Goal: Task Accomplishment & Management: Complete application form

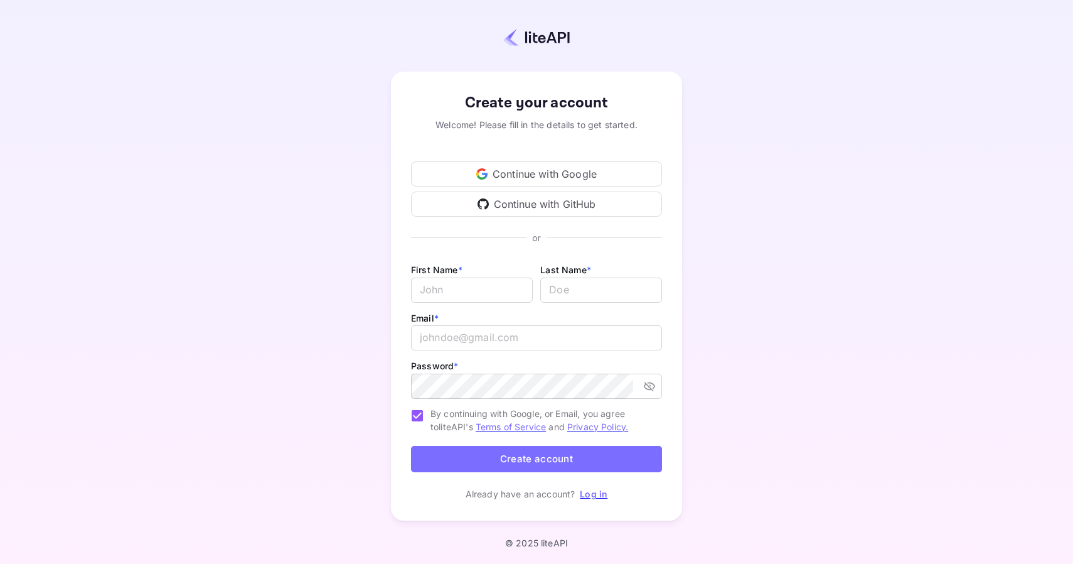
click at [507, 165] on div "Continue with Google" at bounding box center [536, 173] width 251 height 25
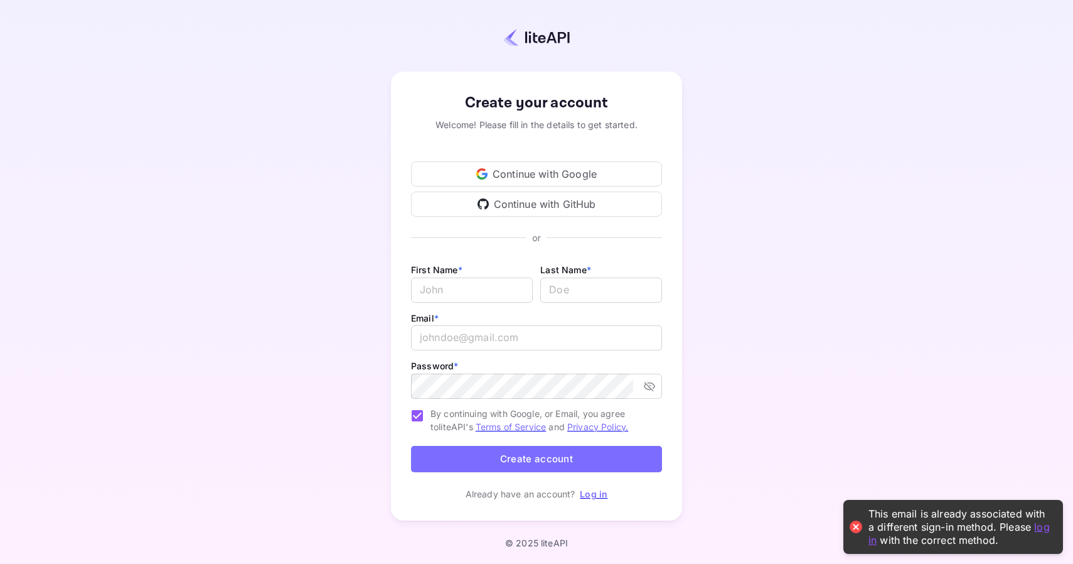
click at [596, 494] on link "Log in" at bounding box center [594, 493] width 28 height 11
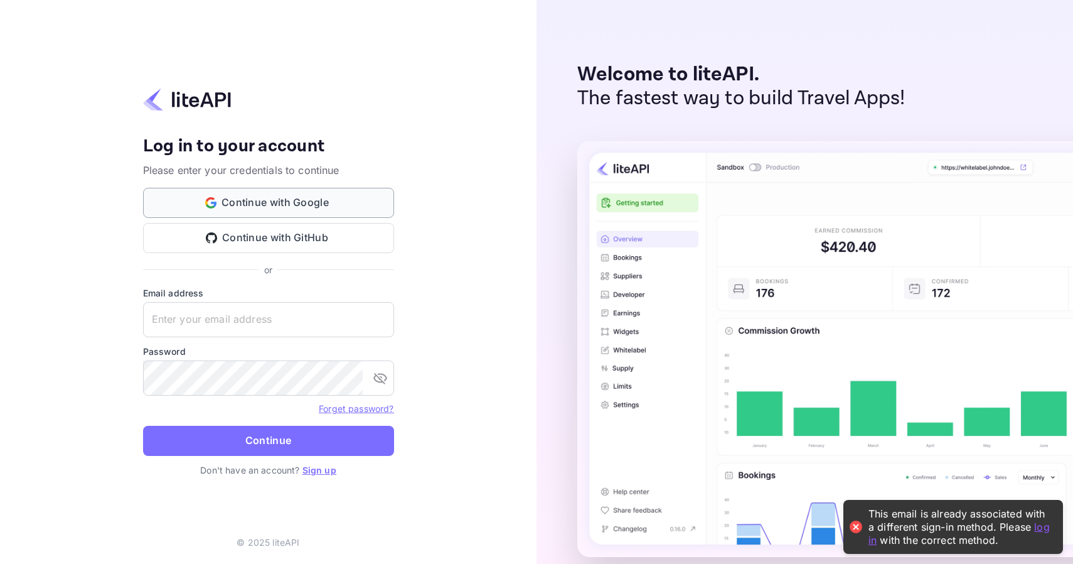
click at [301, 200] on button "Continue with Google" at bounding box center [268, 203] width 251 height 30
click at [252, 311] on input "text" at bounding box center [268, 319] width 251 height 35
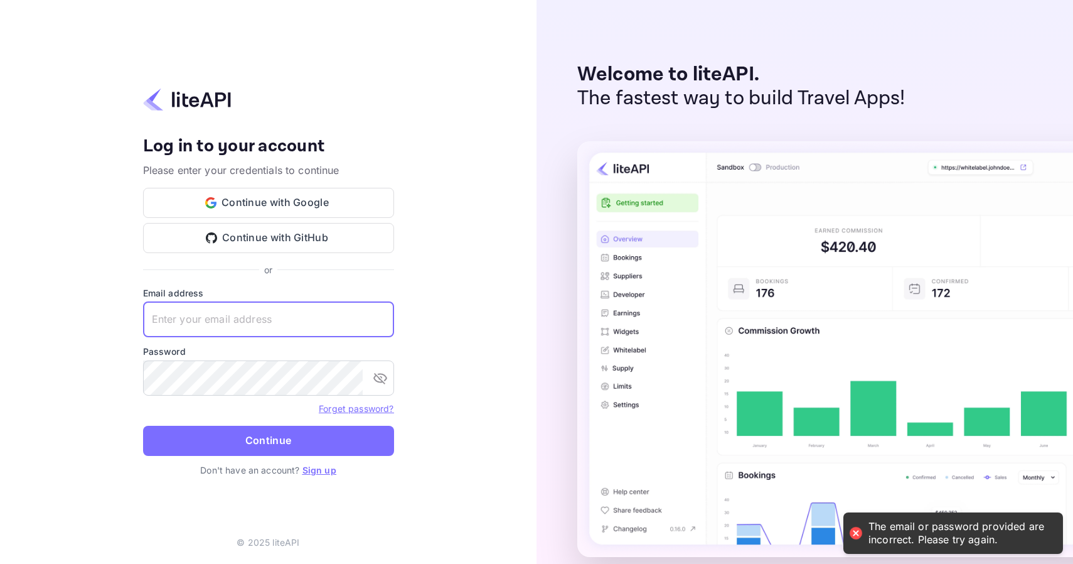
click at [247, 317] on input "text" at bounding box center [268, 319] width 251 height 35
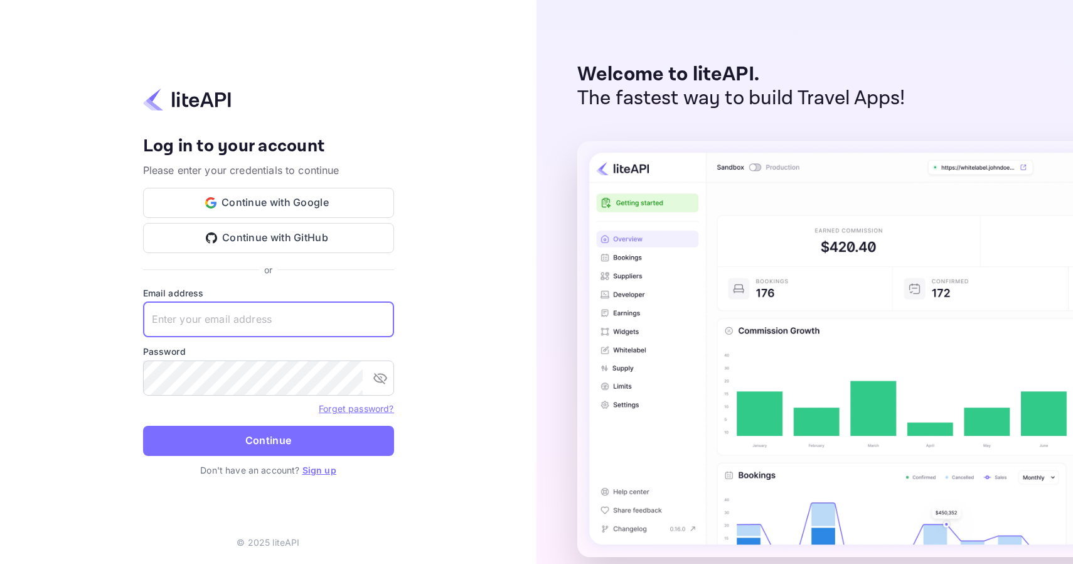
click at [324, 468] on link "Sign up" at bounding box center [319, 469] width 34 height 11
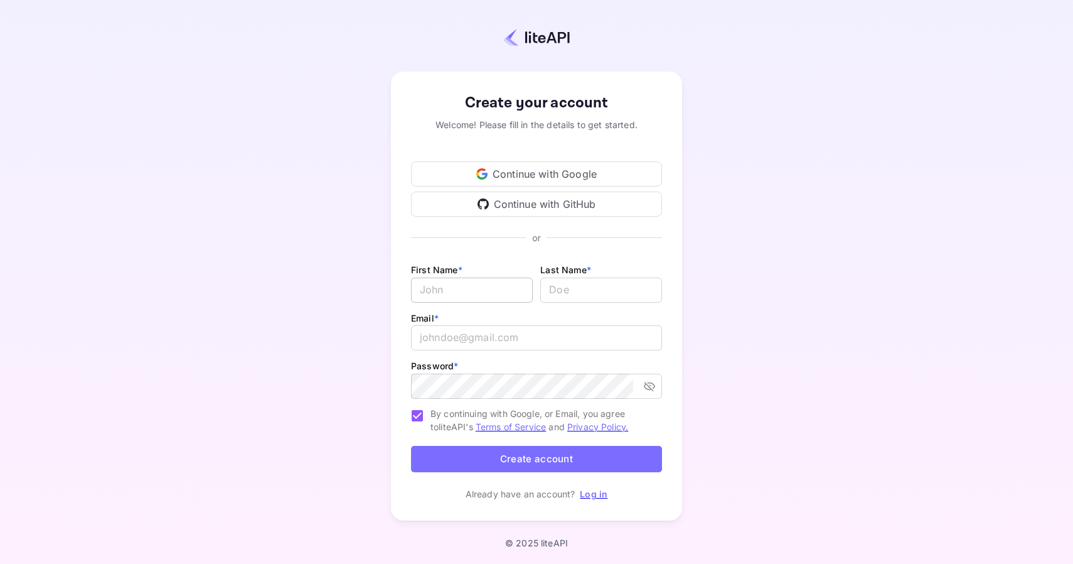
click at [478, 296] on input "Email *" at bounding box center [472, 289] width 122 height 25
type input "John"
type input "Sutton"
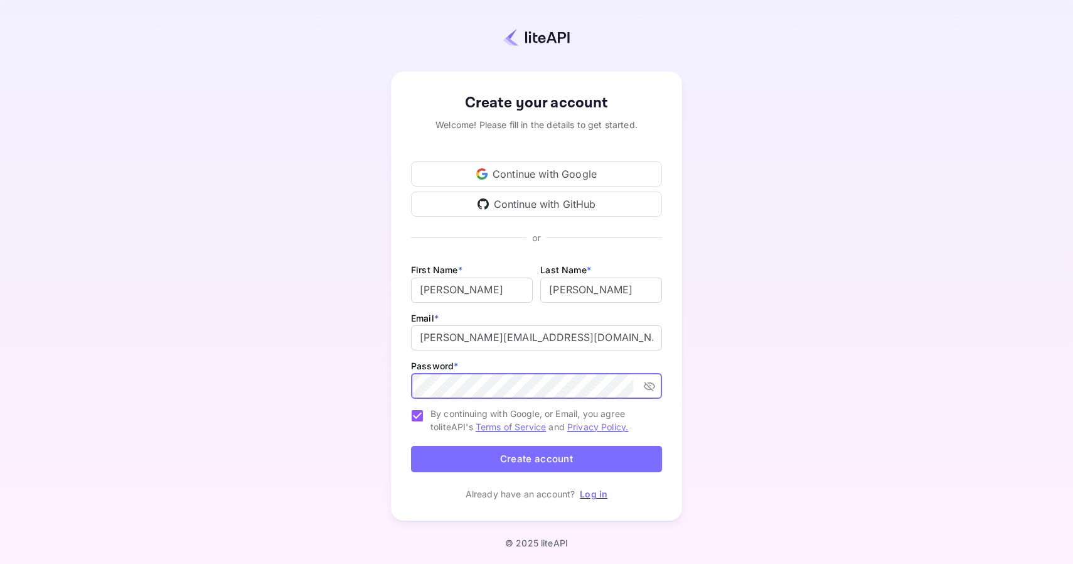
click at [524, 452] on button "Create account" at bounding box center [536, 459] width 251 height 27
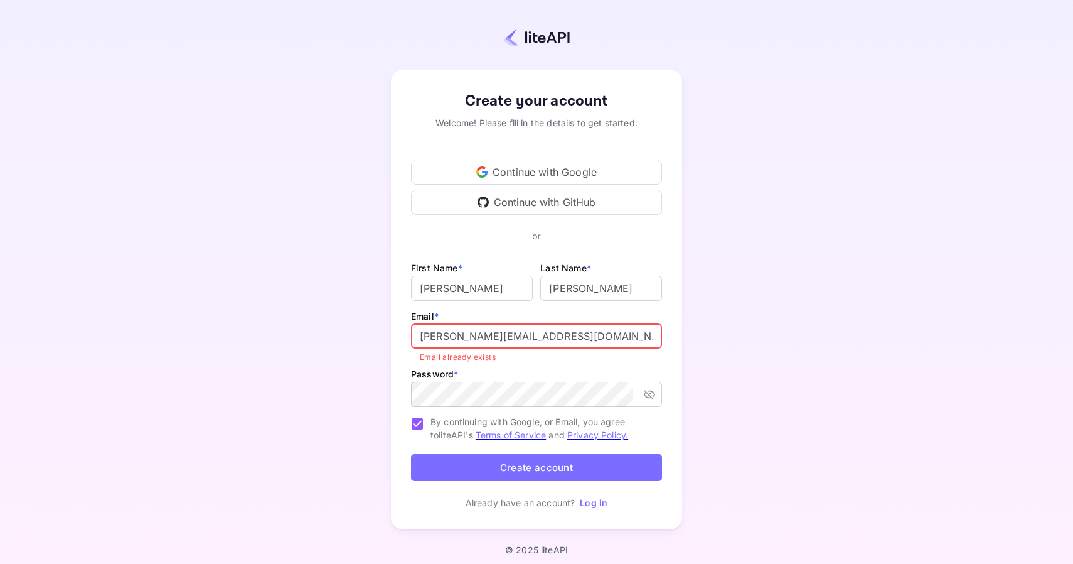
click at [441, 332] on input "john@journey.com" at bounding box center [536, 335] width 251 height 25
type input "john+liteapi@journey.com"
click at [505, 464] on button "Create account" at bounding box center [536, 467] width 251 height 27
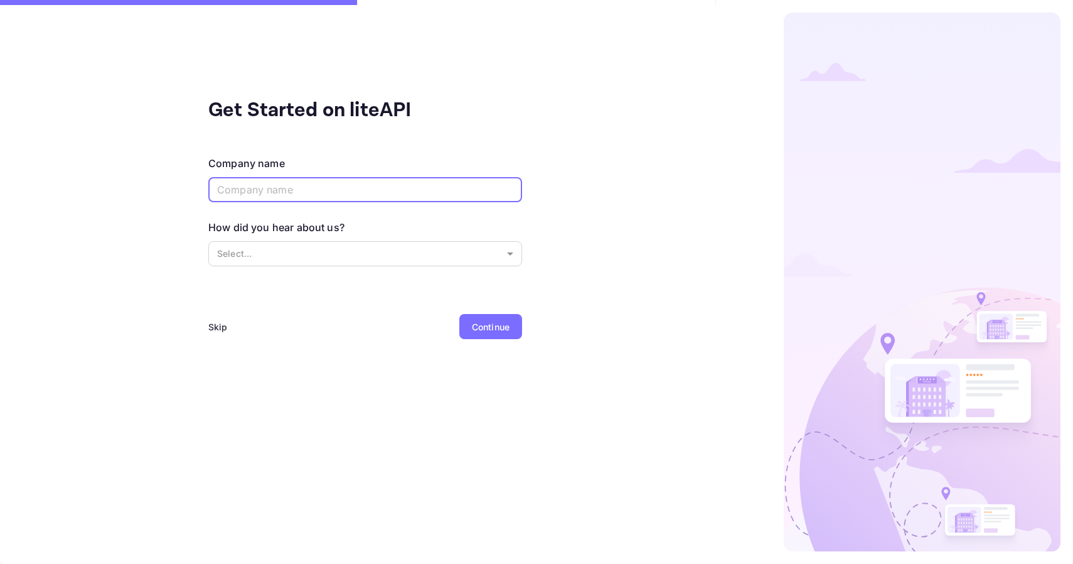
click at [357, 189] on input "text" at bounding box center [365, 189] width 314 height 25
type input "Journey"
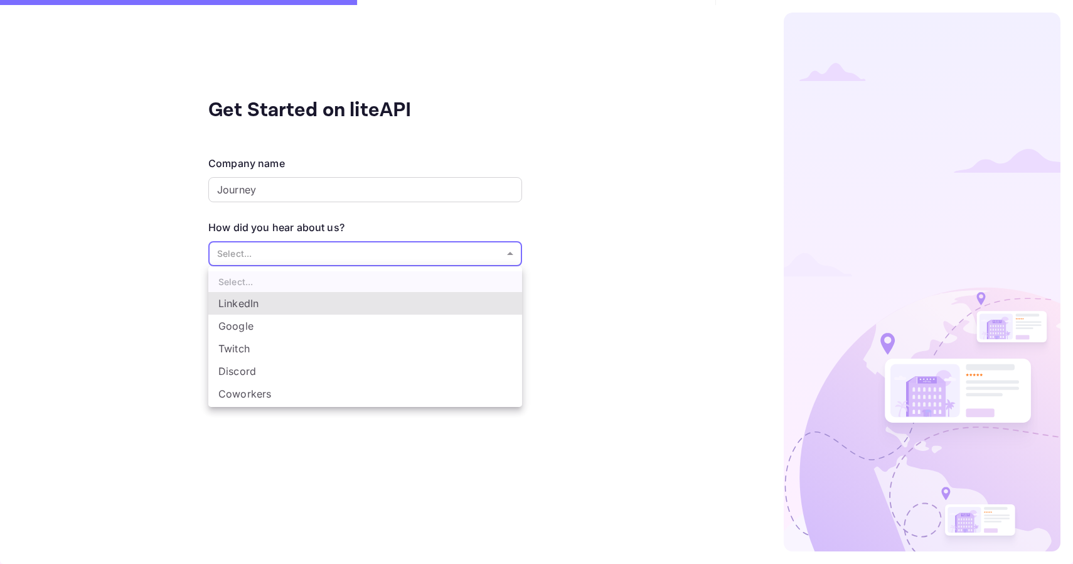
click at [383, 250] on body "The email or password provided are incorrect. Please try again. Signing in with…" at bounding box center [536, 282] width 1073 height 564
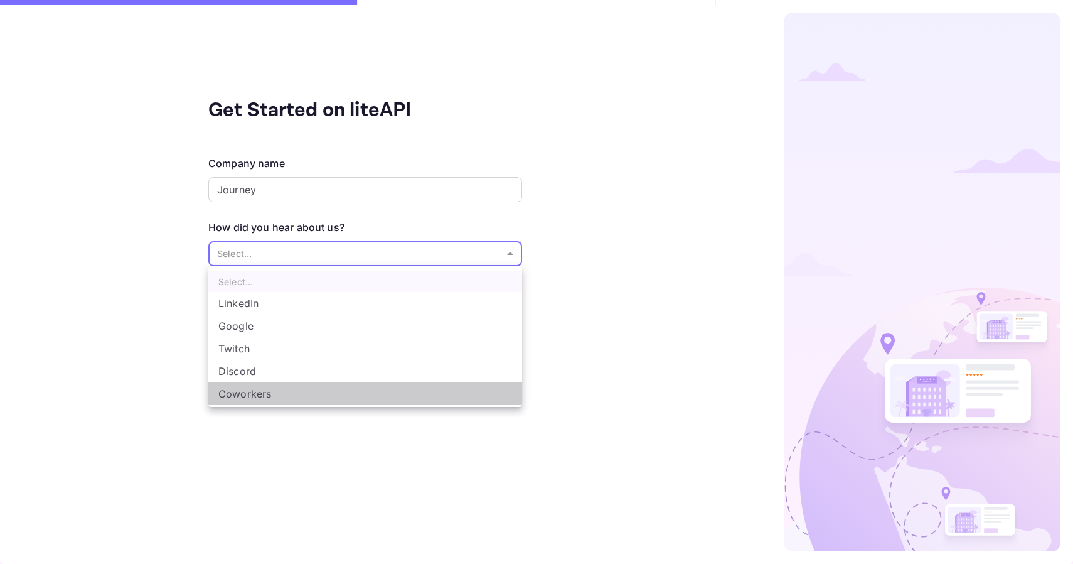
click at [316, 396] on li "Coworkers" at bounding box center [365, 393] width 314 height 23
type input "Coworkers"
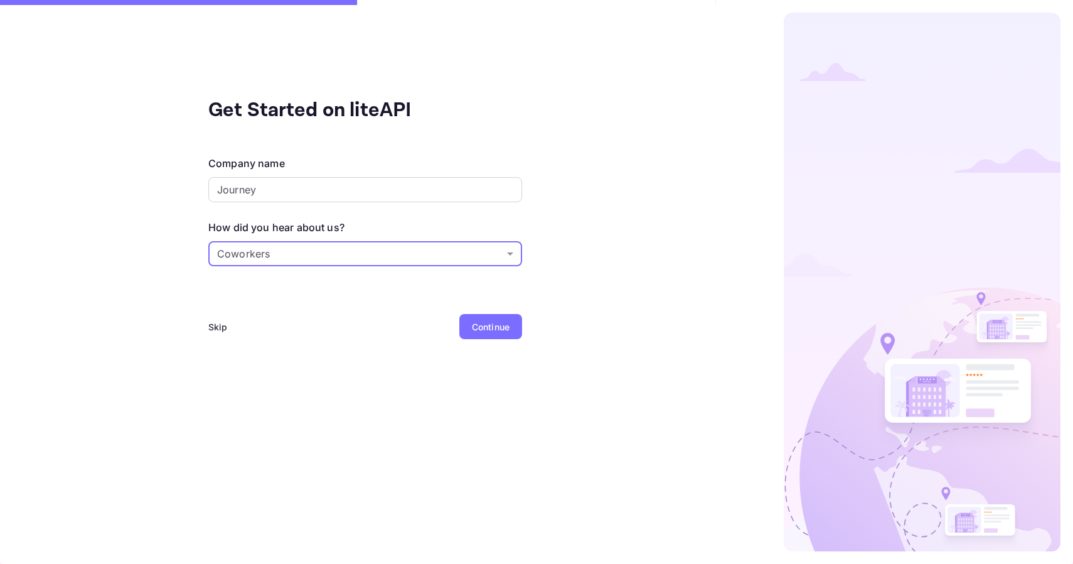
click at [492, 323] on div "Continue" at bounding box center [491, 326] width 38 height 13
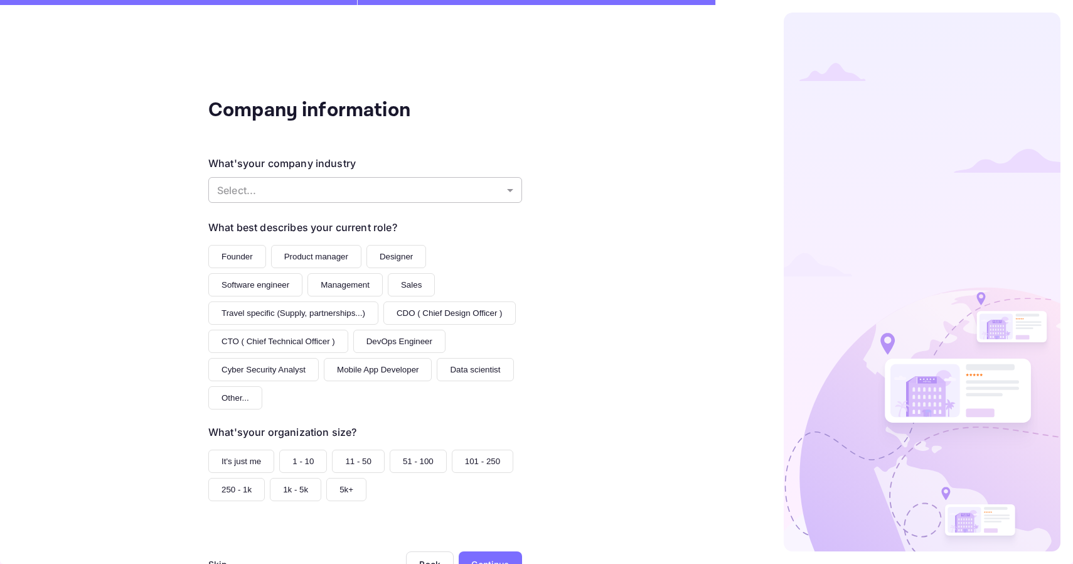
click at [407, 202] on body "The email or password provided are incorrect. Please try again. Signing in with…" at bounding box center [536, 282] width 1073 height 564
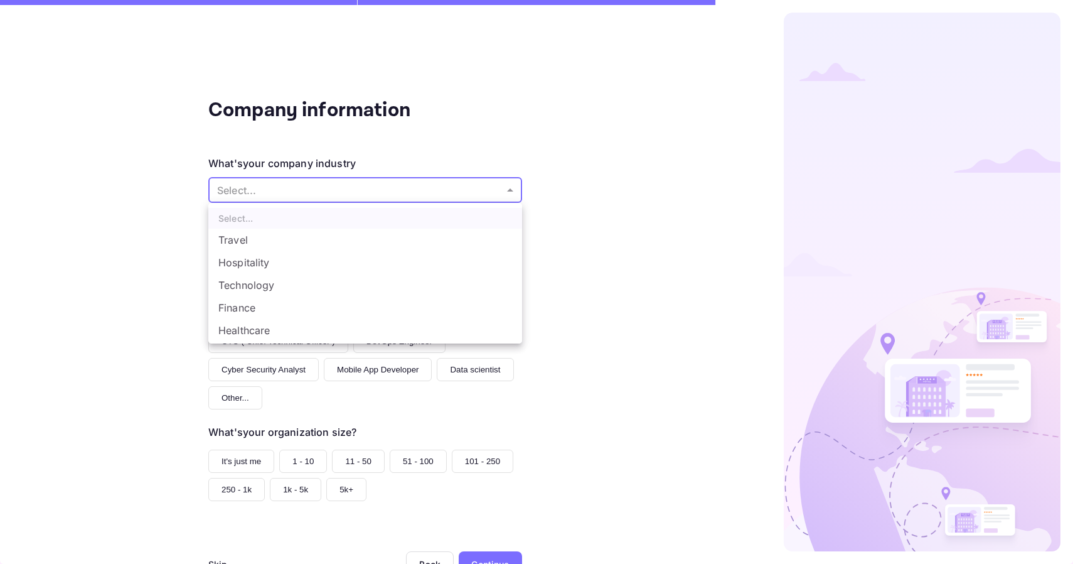
click at [337, 240] on li "Travel" at bounding box center [365, 239] width 314 height 23
type input "Travel"
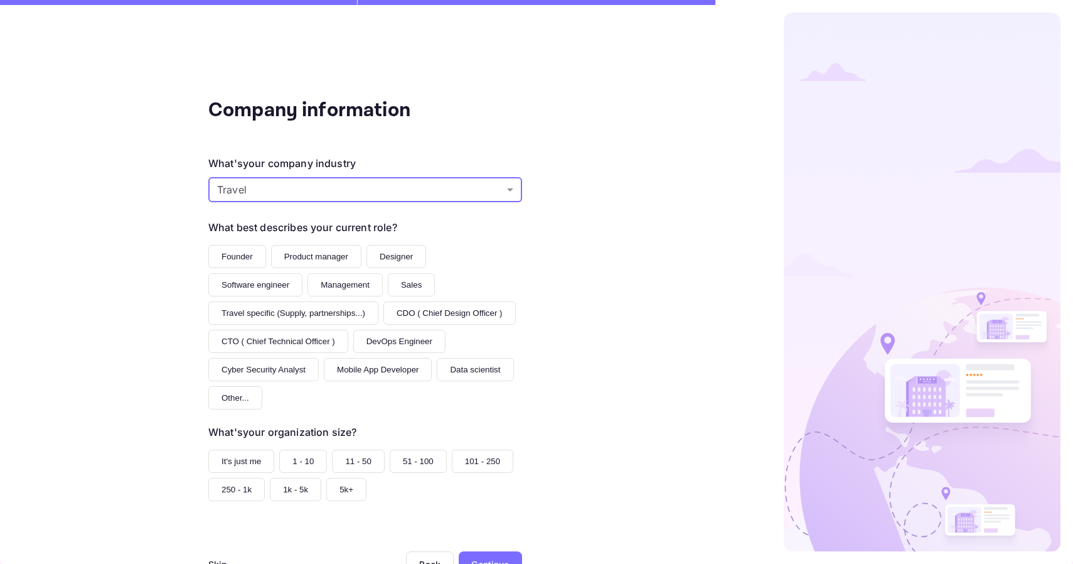
click at [240, 258] on button "Founder" at bounding box center [237, 256] width 58 height 23
click at [307, 466] on button "1 - 10" at bounding box center [303, 460] width 48 height 23
click at [355, 461] on button "11 - 50" at bounding box center [358, 460] width 53 height 23
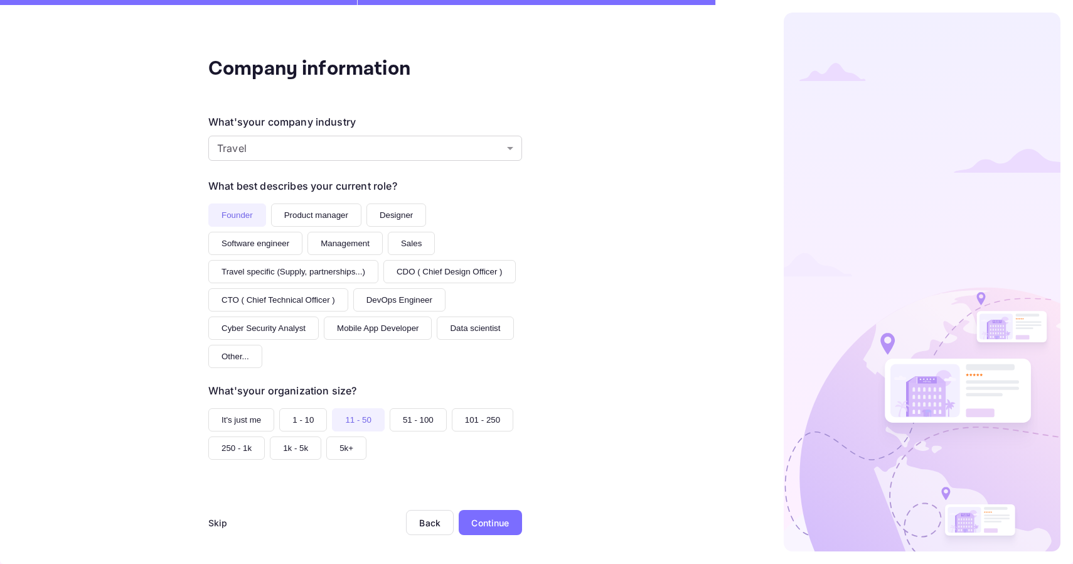
scroll to position [45, 0]
click at [498, 517] on div "Continue" at bounding box center [490, 521] width 38 height 13
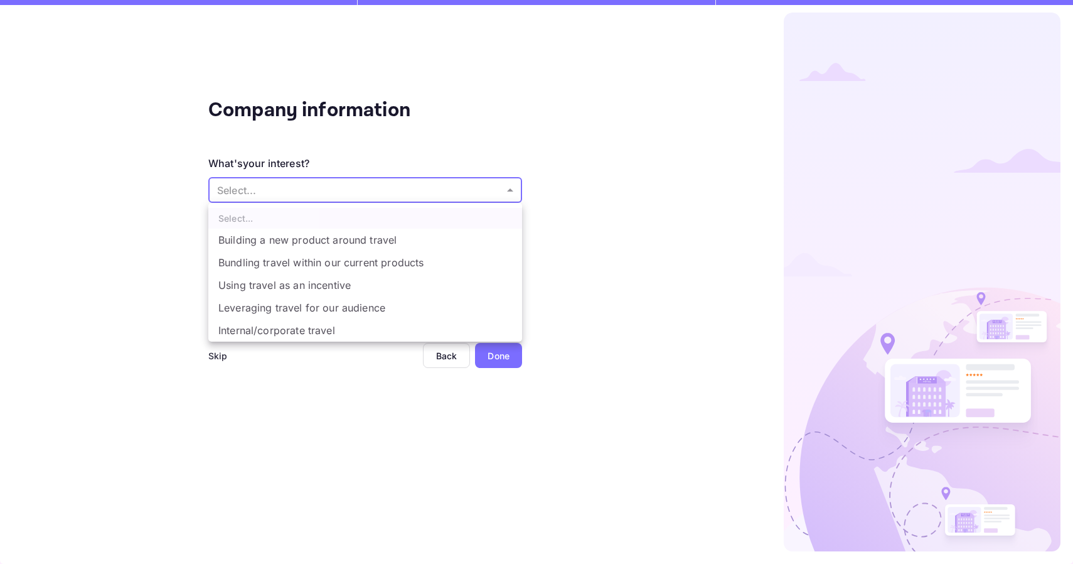
click at [341, 191] on body "The email or password provided are incorrect. Please try again. Signing in with…" at bounding box center [536, 282] width 1073 height 564
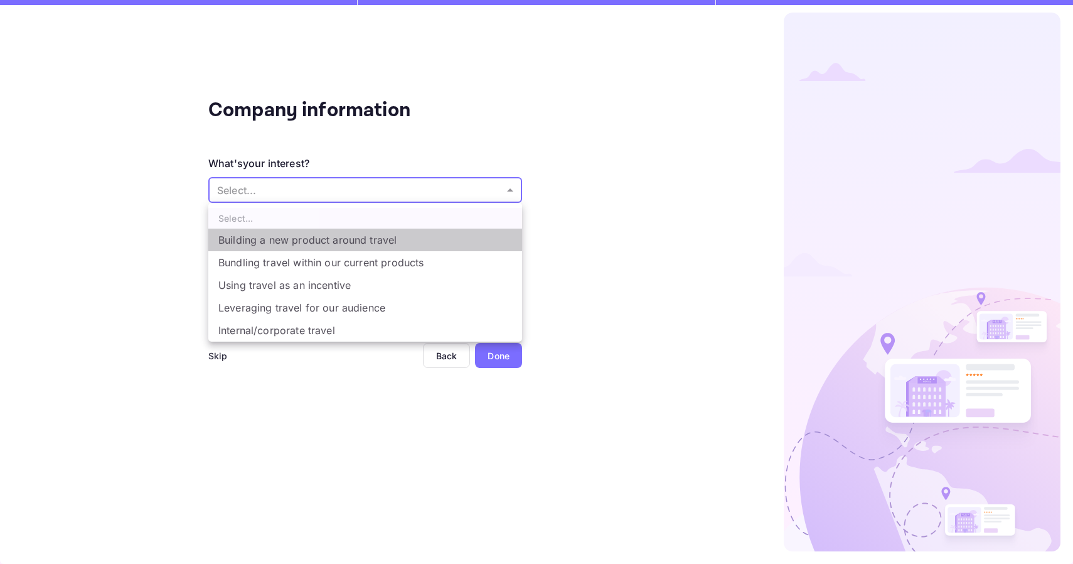
click at [286, 240] on li "Building a new product around travel" at bounding box center [365, 239] width 314 height 23
type input "Building a new product around travel"
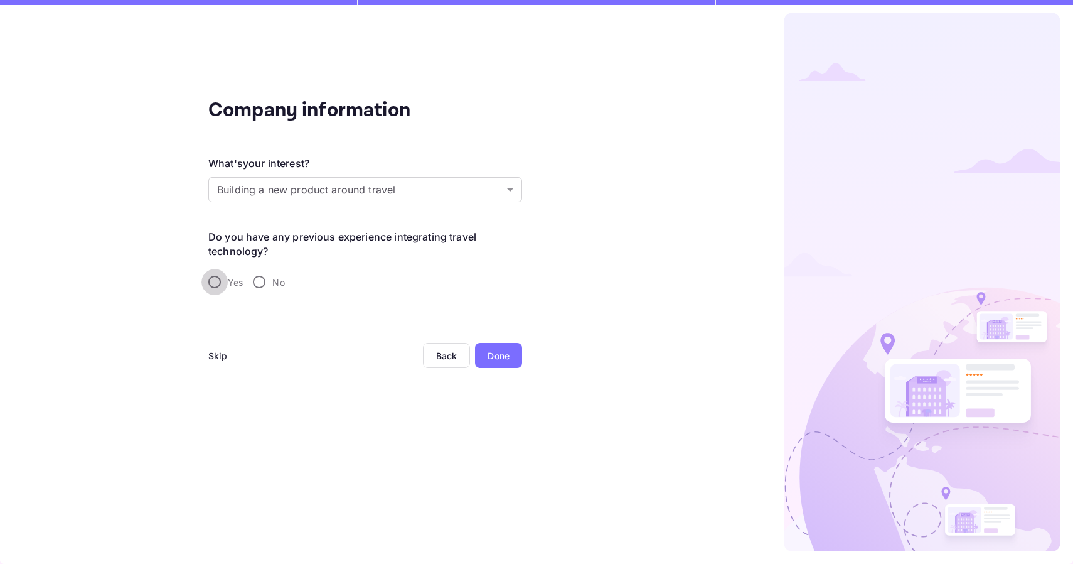
click at [214, 282] on input "Yes" at bounding box center [214, 282] width 26 height 26
radio input "true"
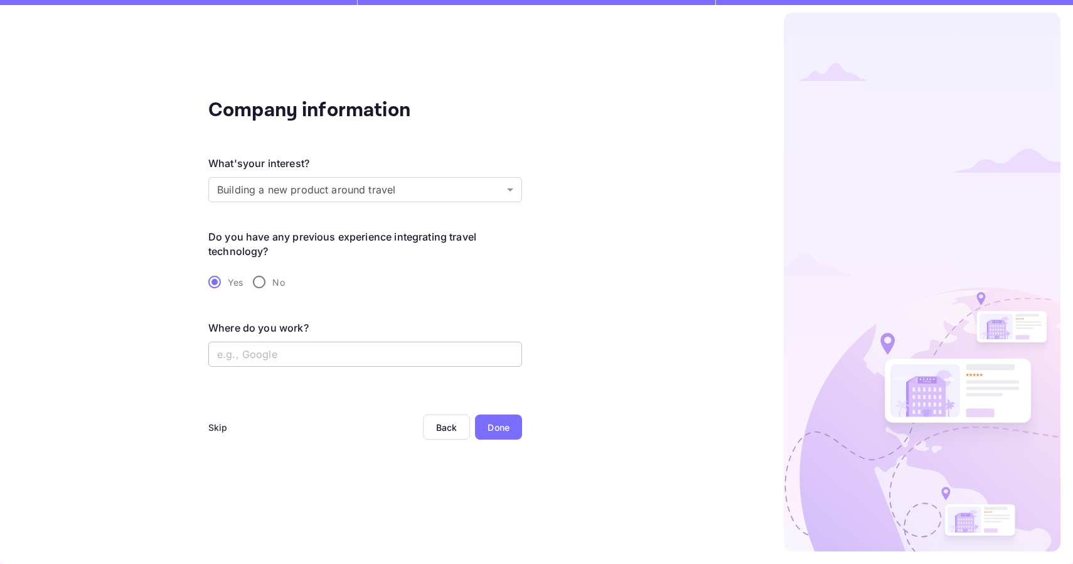
click at [360, 352] on input "text" at bounding box center [365, 353] width 314 height 25
type input "Journey"
click at [499, 429] on div "Done" at bounding box center [499, 426] width 22 height 13
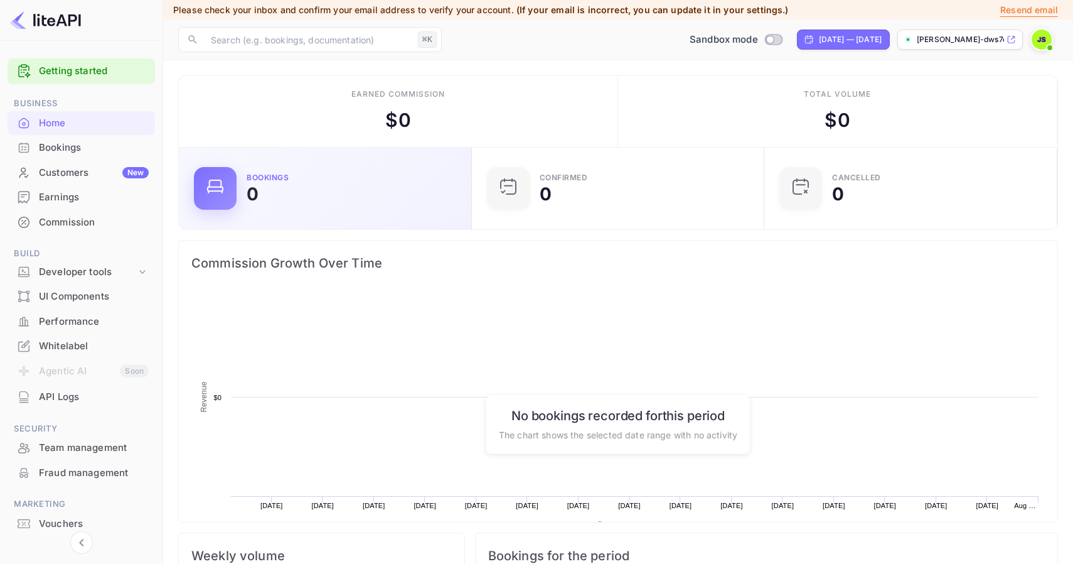
scroll to position [204, 286]
